Goal: Check status: Check status

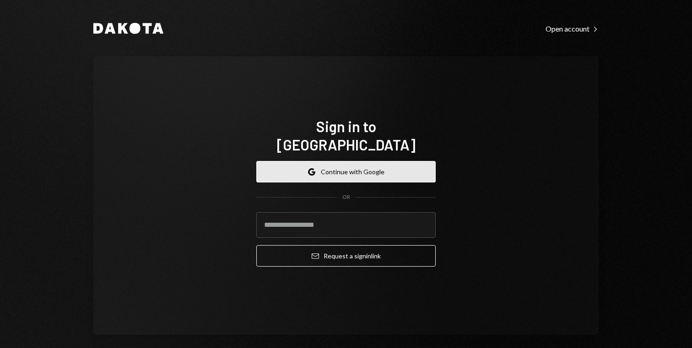
click at [340, 161] on button "Google Continue with Google" at bounding box center [345, 172] width 179 height 22
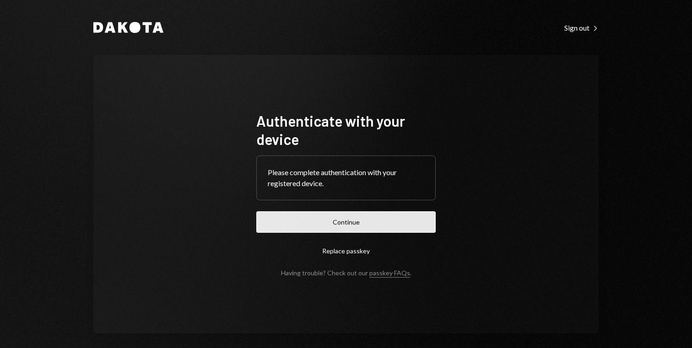
click at [337, 219] on button "Continue" at bounding box center [345, 222] width 179 height 22
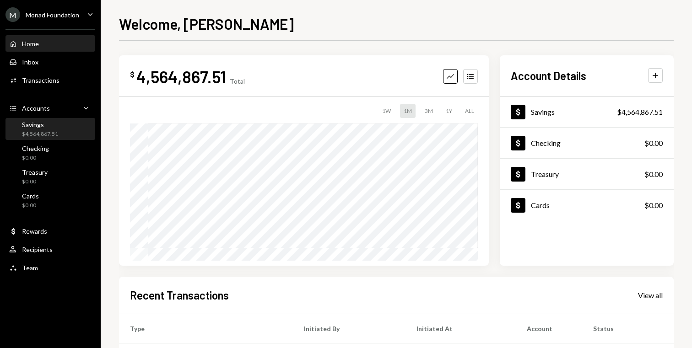
click at [49, 130] on div "$4,564,867.51" at bounding box center [40, 134] width 36 height 8
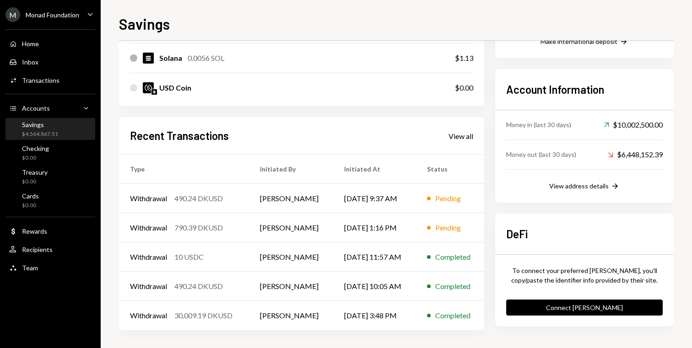
scroll to position [232, 0]
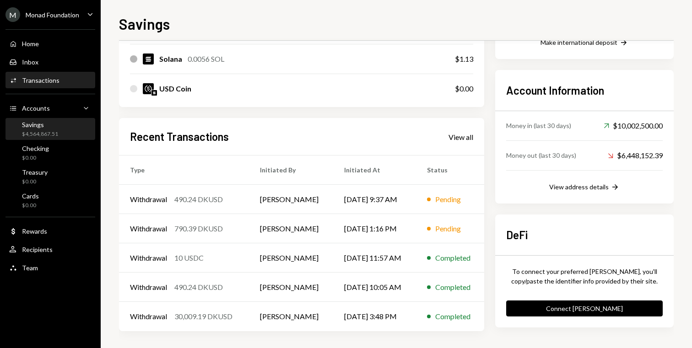
click at [67, 73] on div "Activities Transactions" at bounding box center [50, 81] width 82 height 16
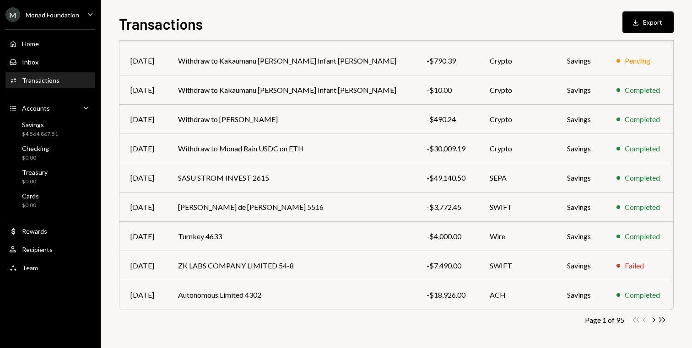
scroll to position [128, 0]
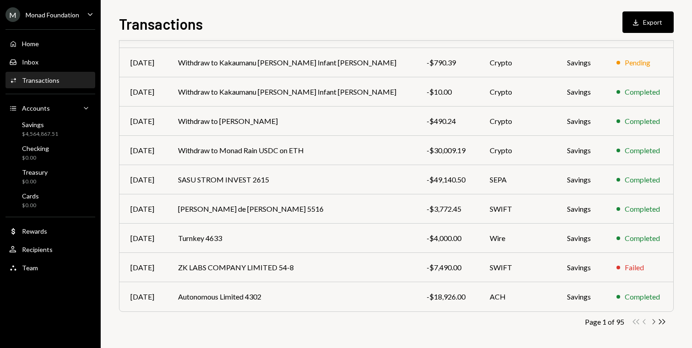
click at [652, 324] on icon "Chevron Right" at bounding box center [653, 322] width 9 height 9
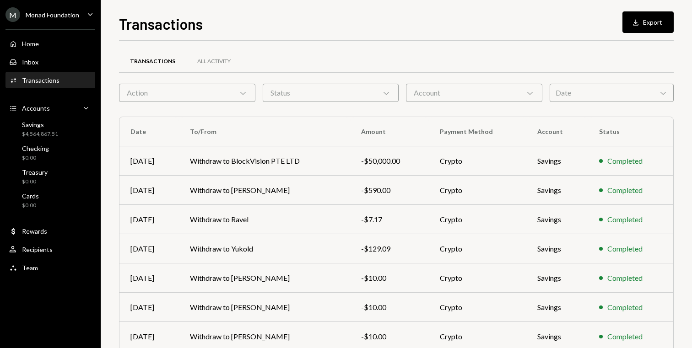
scroll to position [130, 0]
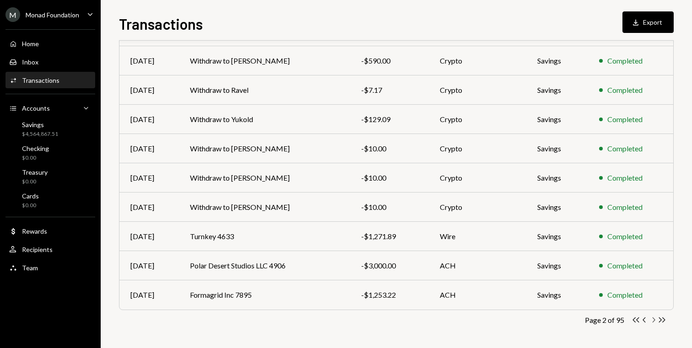
click at [652, 323] on icon "Chevron Right" at bounding box center [653, 320] width 9 height 9
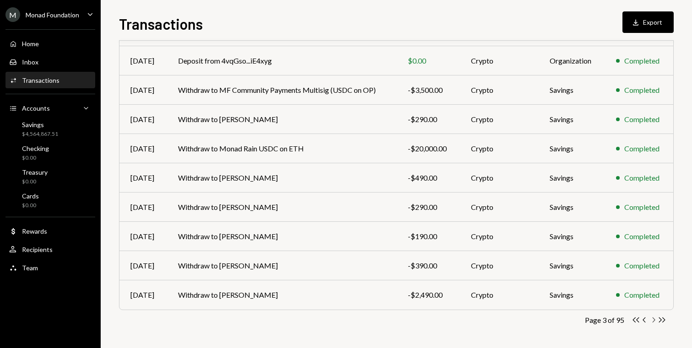
click at [654, 319] on icon "button" at bounding box center [654, 320] width 3 height 5
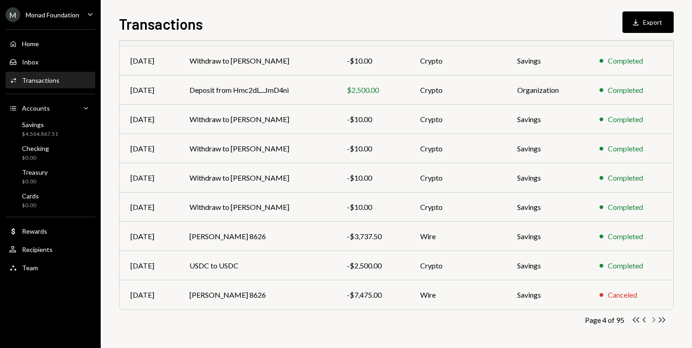
click at [653, 318] on icon "button" at bounding box center [654, 320] width 3 height 5
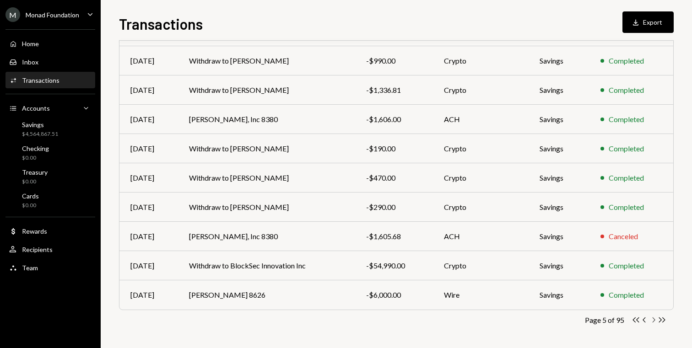
click at [653, 320] on icon "Chevron Right" at bounding box center [653, 320] width 9 height 9
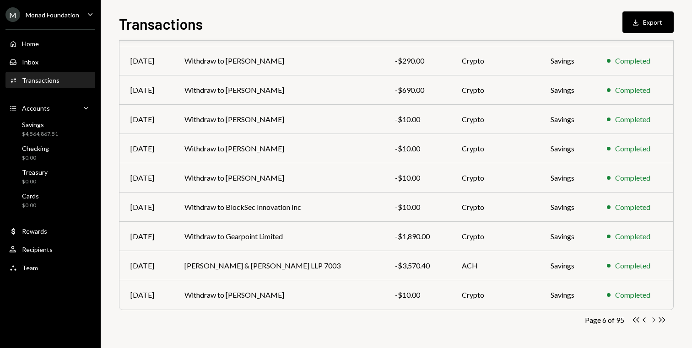
click at [655, 320] on icon "Chevron Right" at bounding box center [653, 320] width 9 height 9
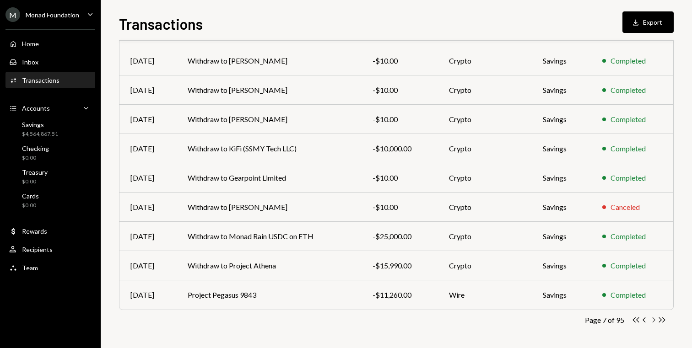
click at [655, 318] on icon "Chevron Right" at bounding box center [653, 320] width 9 height 9
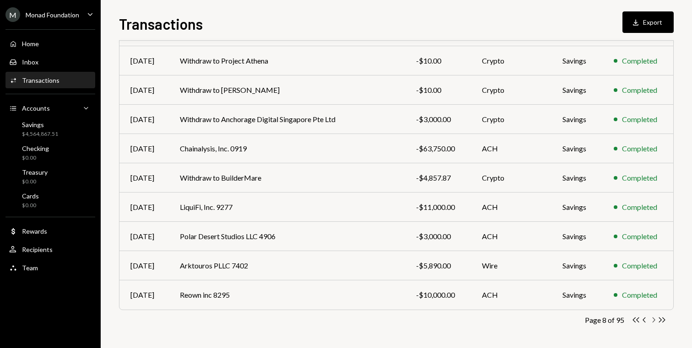
click at [654, 318] on icon "Chevron Right" at bounding box center [653, 320] width 9 height 9
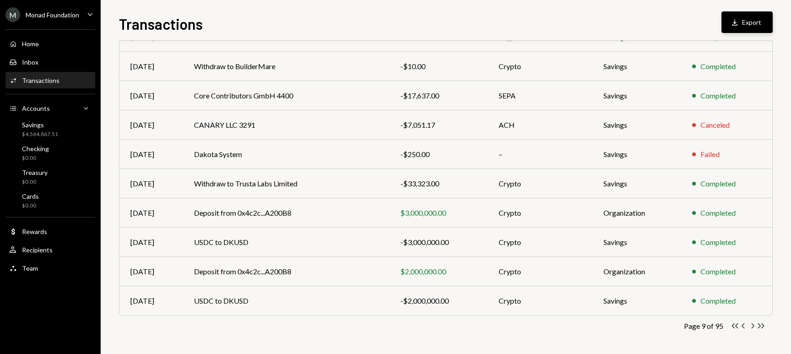
scroll to position [124, 0]
click at [691, 326] on icon "Chevron Right" at bounding box center [752, 325] width 9 height 9
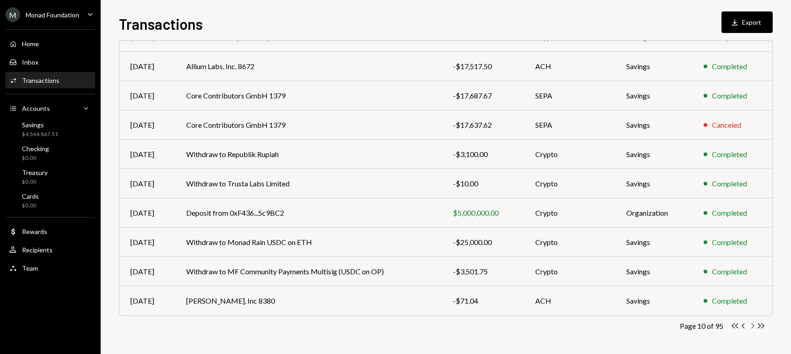
click at [691, 325] on icon "Chevron Right" at bounding box center [752, 325] width 9 height 9
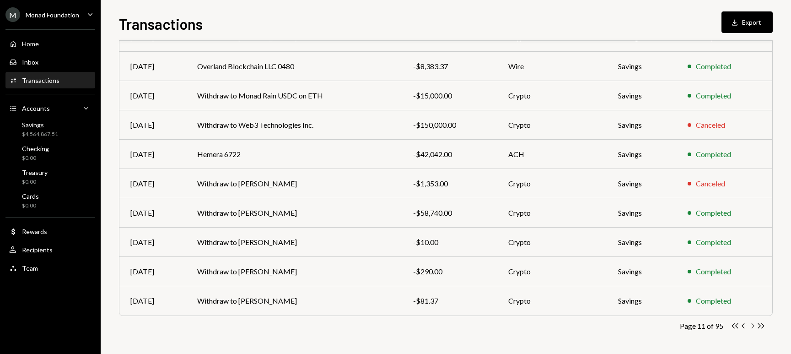
click at [691, 326] on icon "Chevron Right" at bounding box center [752, 325] width 9 height 9
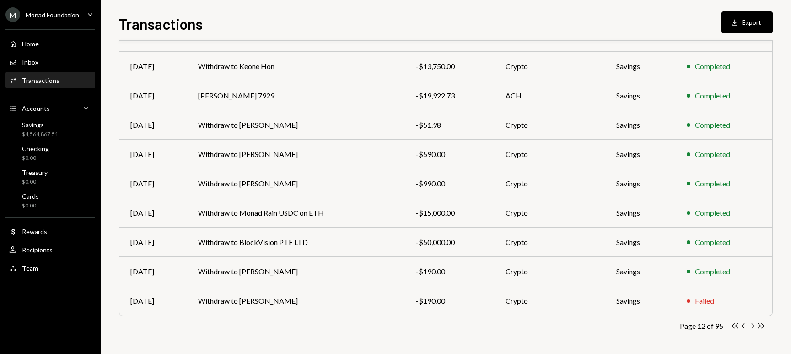
click at [691, 328] on icon "button" at bounding box center [753, 325] width 3 height 5
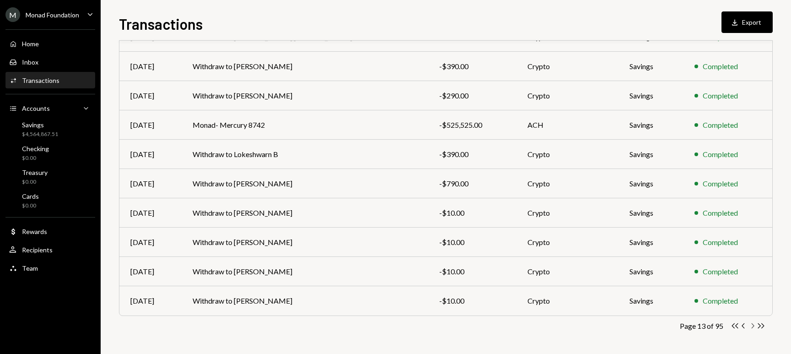
click at [691, 326] on icon "Chevron Right" at bounding box center [752, 325] width 9 height 9
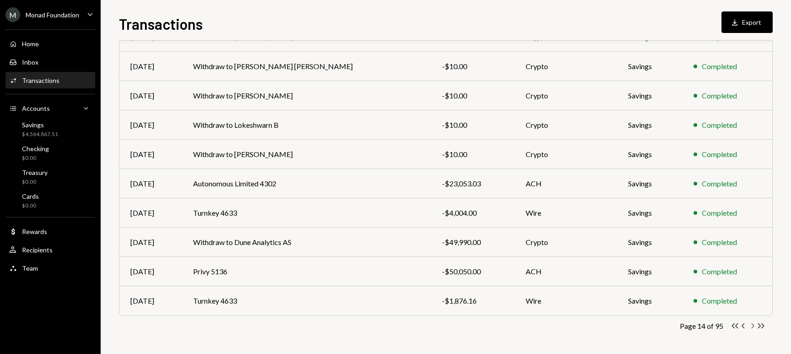
click at [691, 324] on icon "button" at bounding box center [753, 325] width 3 height 5
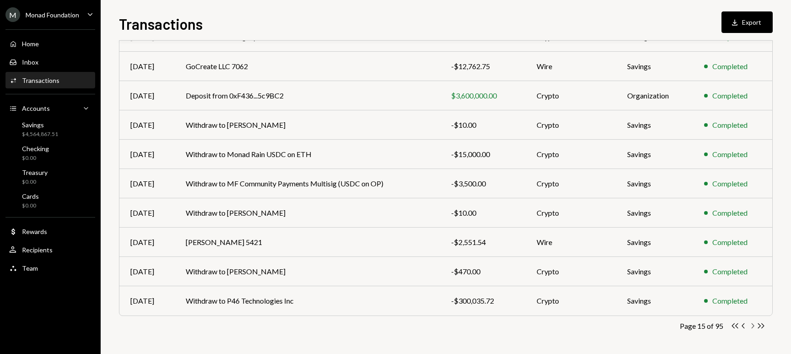
click at [691, 325] on icon "Chevron Right" at bounding box center [752, 325] width 9 height 9
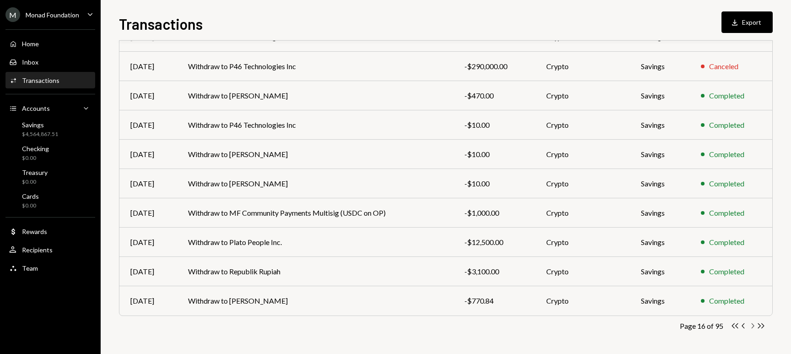
click at [691, 326] on icon "Chevron Right" at bounding box center [752, 325] width 9 height 9
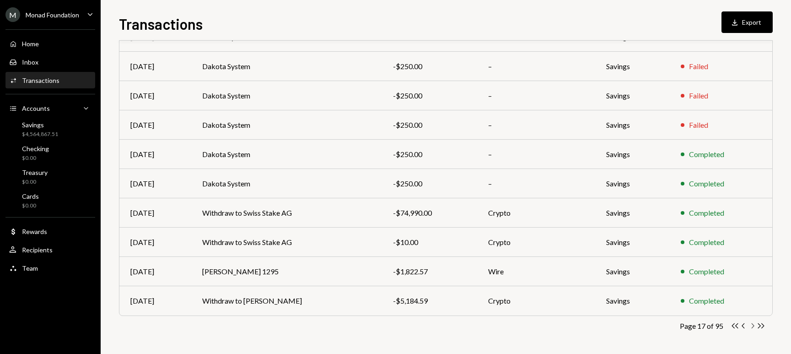
click at [691, 325] on icon "button" at bounding box center [753, 325] width 3 height 5
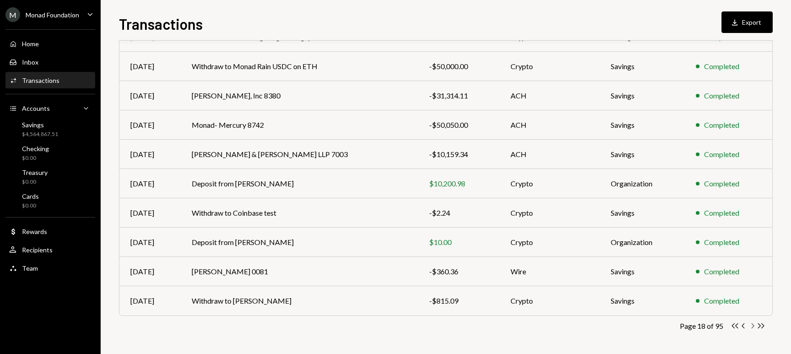
click at [691, 324] on icon "button" at bounding box center [753, 325] width 3 height 5
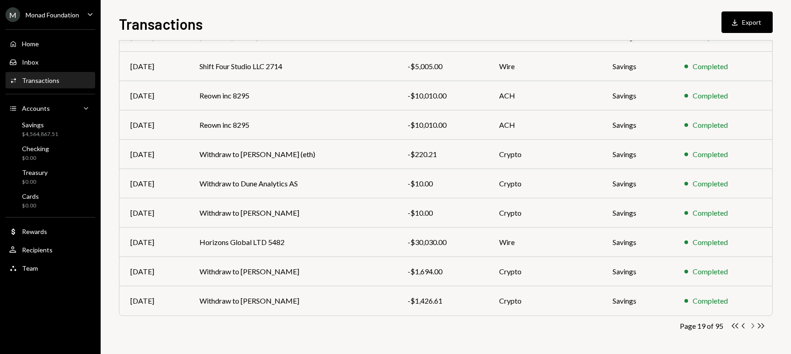
click at [691, 328] on icon "Chevron Right" at bounding box center [752, 325] width 9 height 9
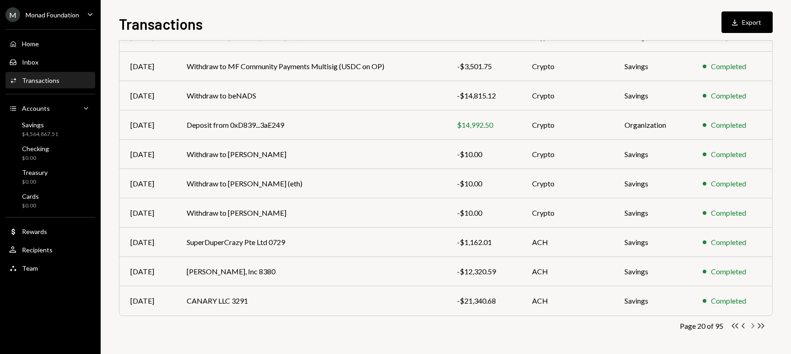
click at [691, 325] on icon "Chevron Right" at bounding box center [752, 325] width 9 height 9
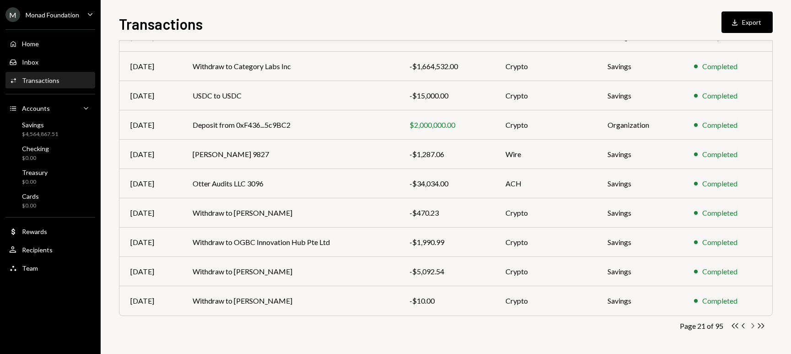
click at [691, 327] on icon "Chevron Right" at bounding box center [752, 325] width 9 height 9
